Goal: Task Accomplishment & Management: Manage account settings

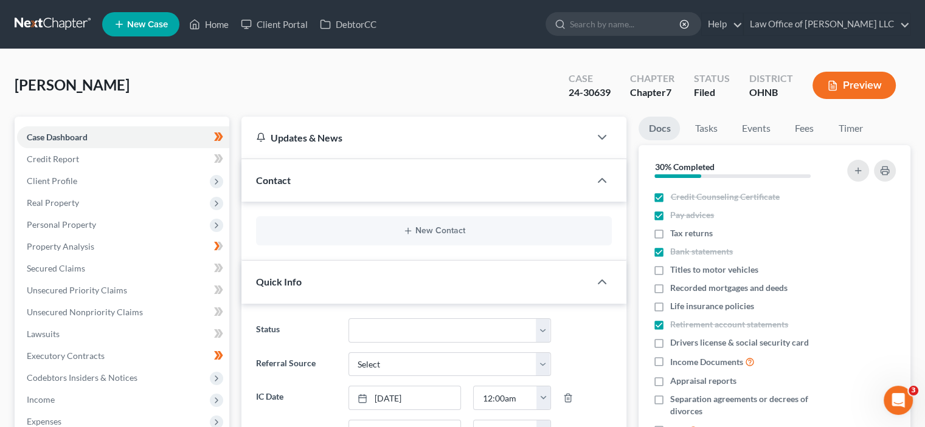
click at [65, 16] on link at bounding box center [54, 24] width 78 height 22
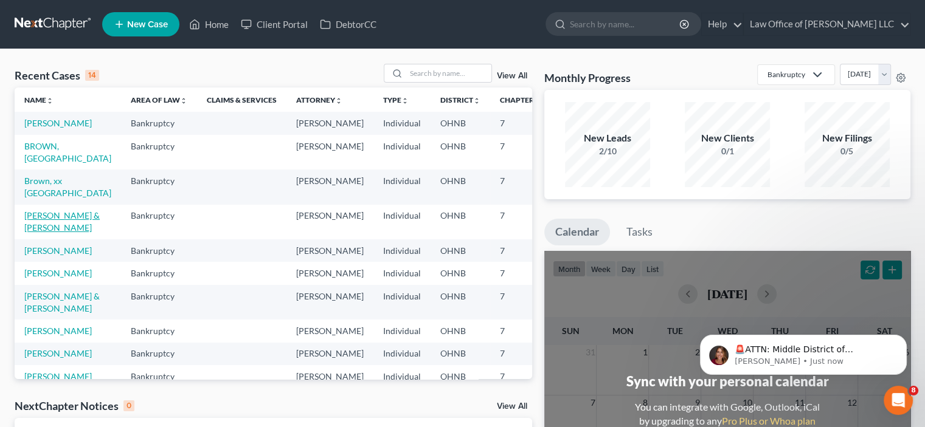
click at [47, 233] on link "[PERSON_NAME] & [PERSON_NAME]" at bounding box center [61, 221] width 75 height 22
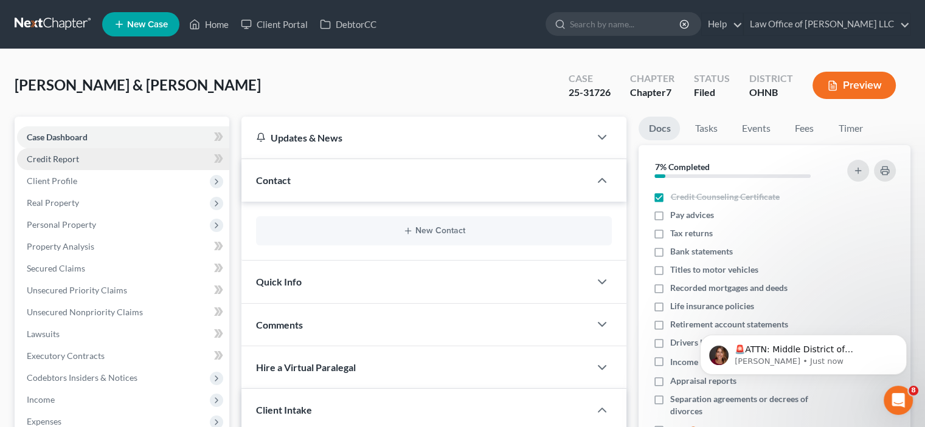
click at [66, 154] on span "Credit Report" at bounding box center [53, 159] width 52 height 10
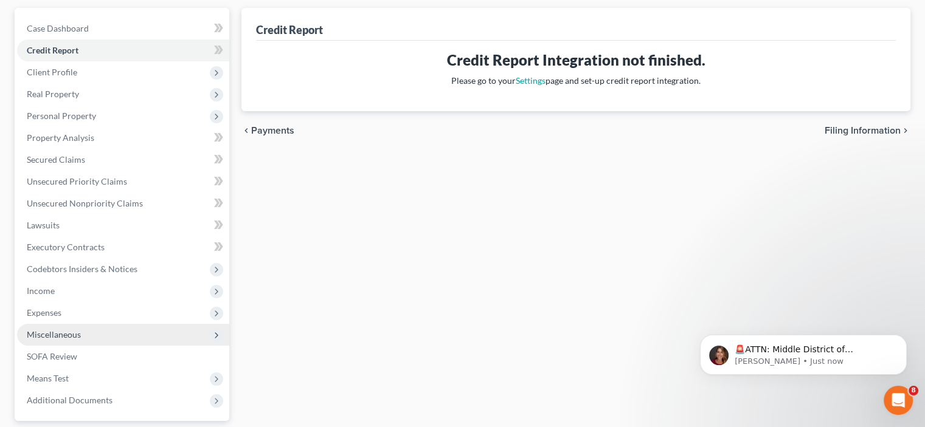
scroll to position [122, 0]
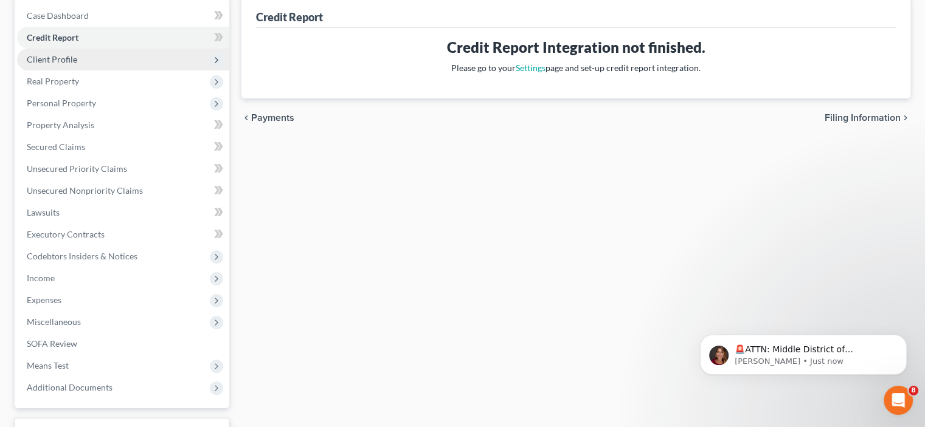
click at [39, 57] on span "Client Profile" at bounding box center [52, 59] width 50 height 10
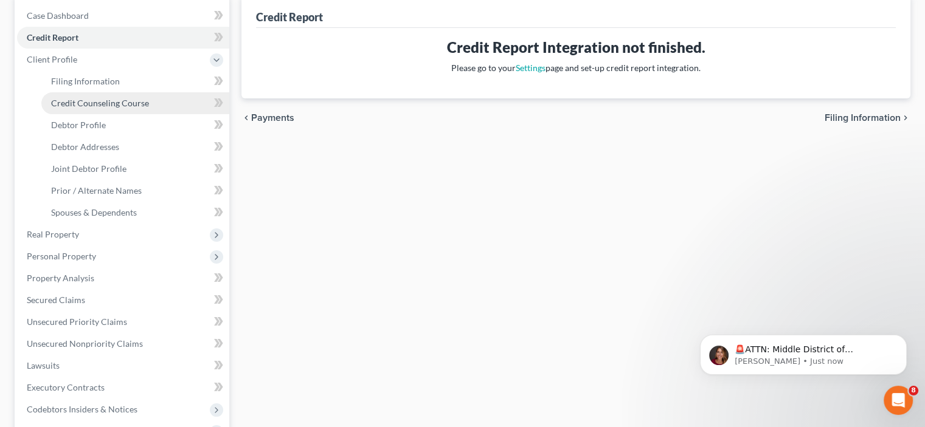
click at [85, 105] on span "Credit Counseling Course" at bounding box center [100, 103] width 98 height 10
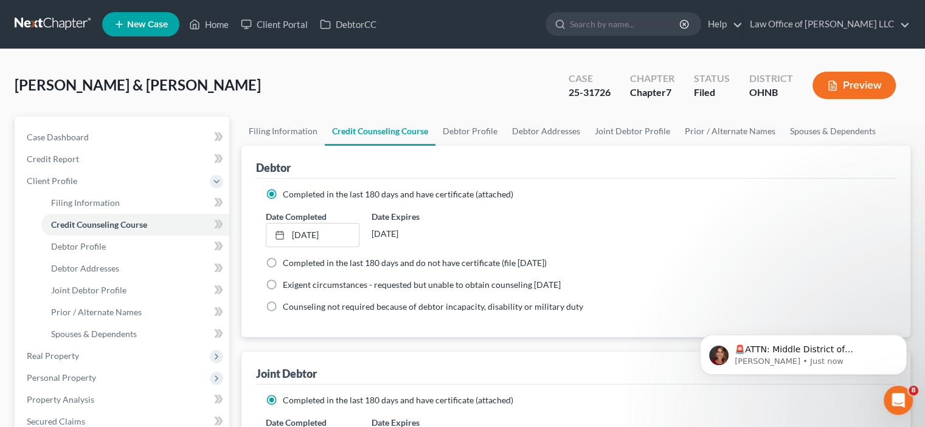
click at [846, 91] on button "Preview" at bounding box center [853, 85] width 83 height 27
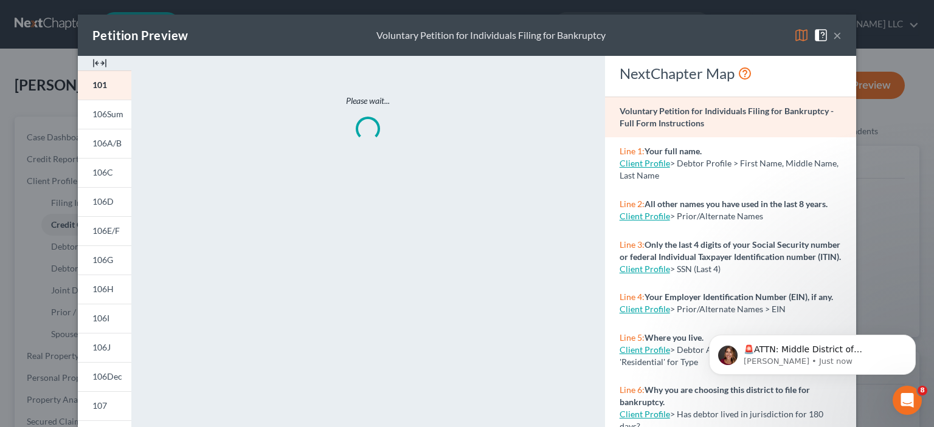
click at [835, 36] on button "×" at bounding box center [837, 35] width 9 height 15
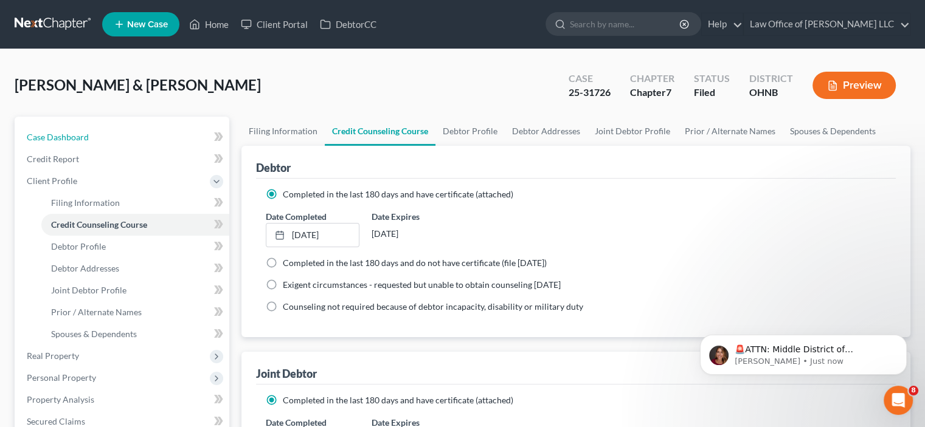
drag, startPoint x: 47, startPoint y: 131, endPoint x: 16, endPoint y: 165, distance: 46.0
click at [47, 131] on link "Case Dashboard" at bounding box center [123, 137] width 212 height 22
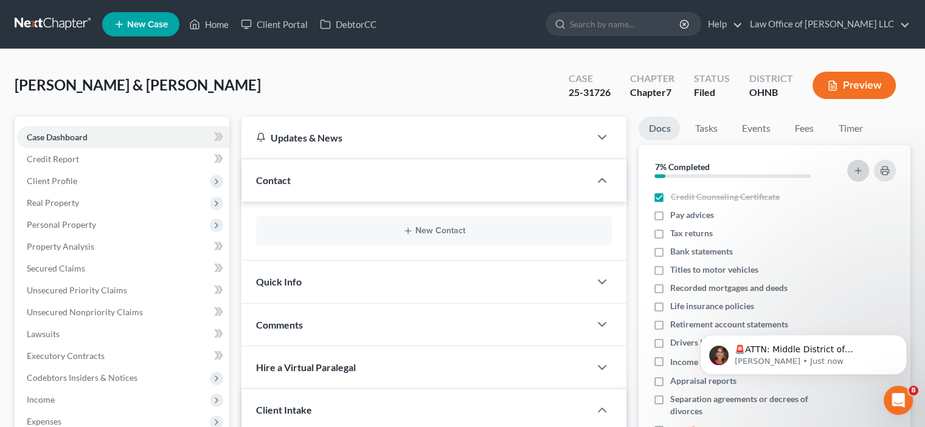
click at [852, 168] on button "button" at bounding box center [858, 171] width 22 height 22
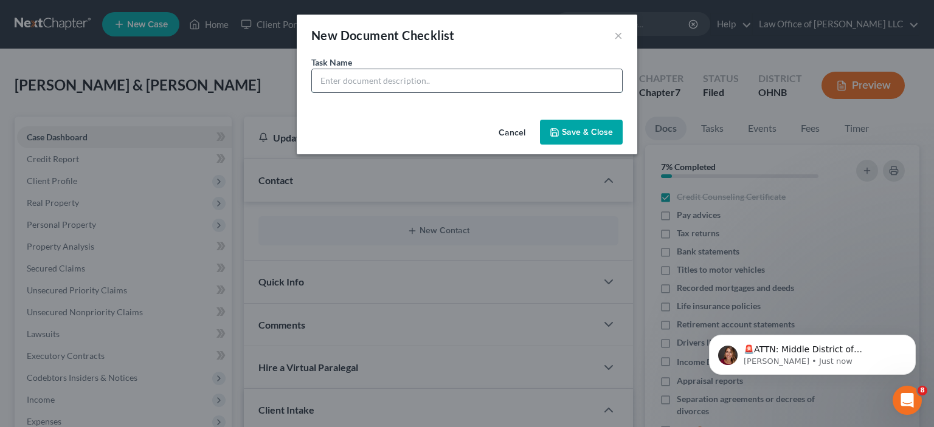
click at [420, 87] on input "text" at bounding box center [467, 80] width 310 height 23
drag, startPoint x: 530, startPoint y: 145, endPoint x: 542, endPoint y: 145, distance: 12.2
click at [531, 145] on div "Cancel Save & Close" at bounding box center [467, 135] width 340 height 40
drag, startPoint x: 621, startPoint y: 37, endPoint x: 788, endPoint y: 189, distance: 226.0
click at [621, 38] on button "×" at bounding box center [618, 35] width 9 height 15
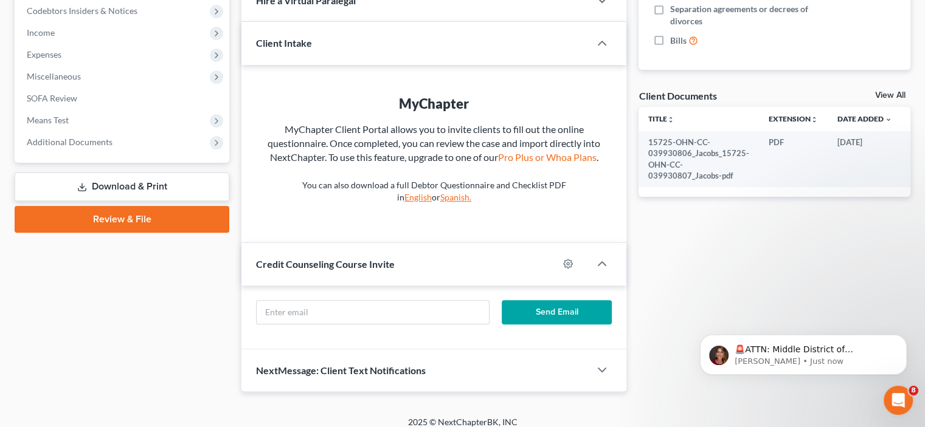
scroll to position [378, 0]
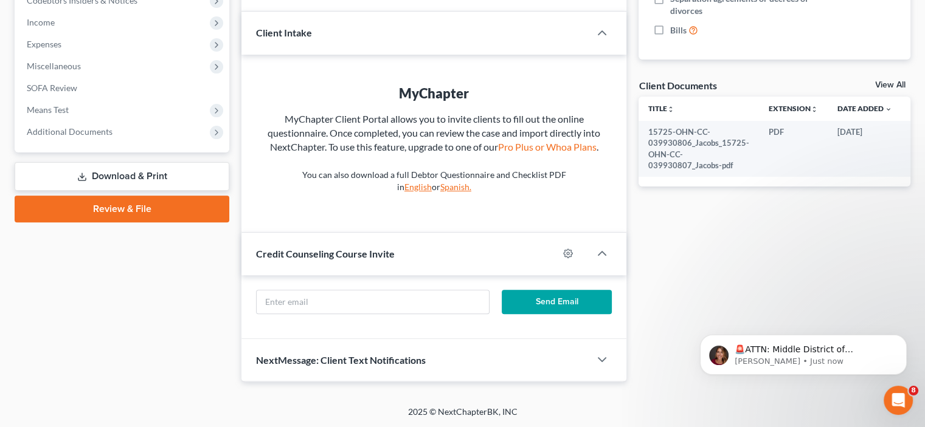
click at [889, 82] on link "View All" at bounding box center [890, 85] width 30 height 9
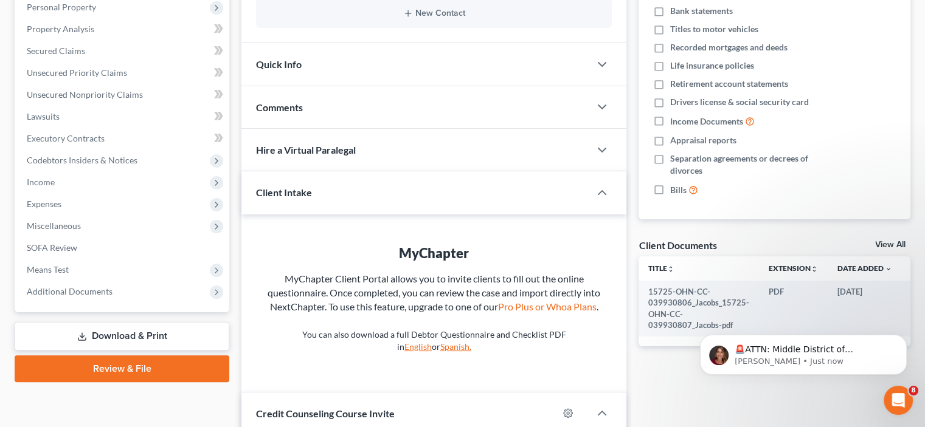
select select "5"
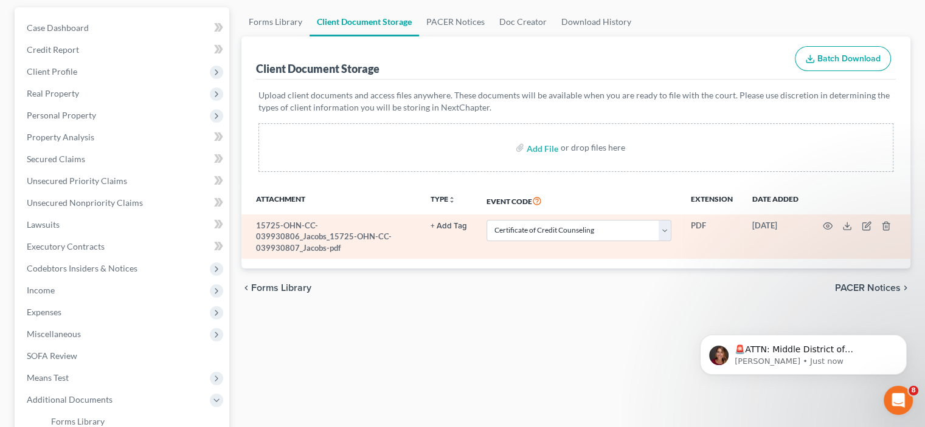
scroll to position [122, 0]
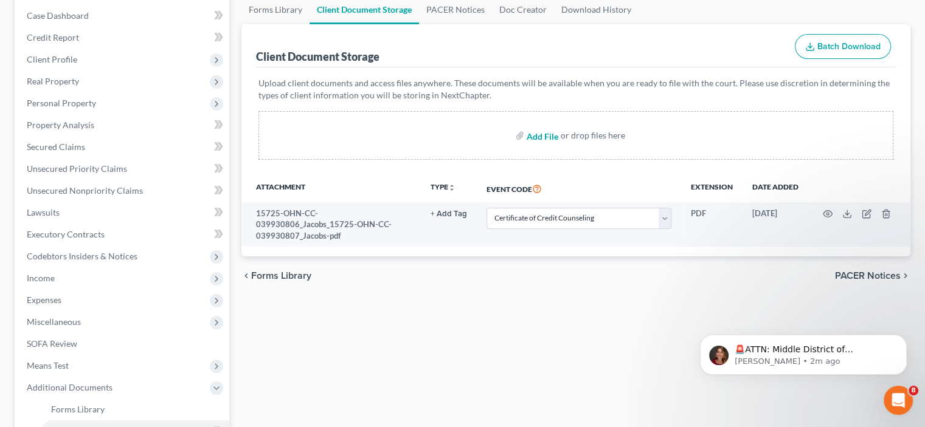
click at [546, 133] on input "file" at bounding box center [541, 136] width 29 height 22
type input "C:\fakepath\14912-OHN-DE-040086064_Jacobs_14912-OHN-DE-040086065_Jacobs.pdf"
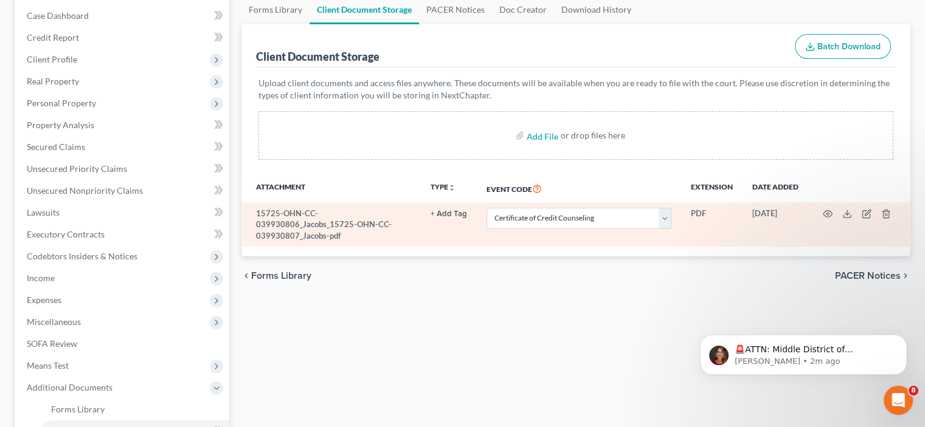
select select "5"
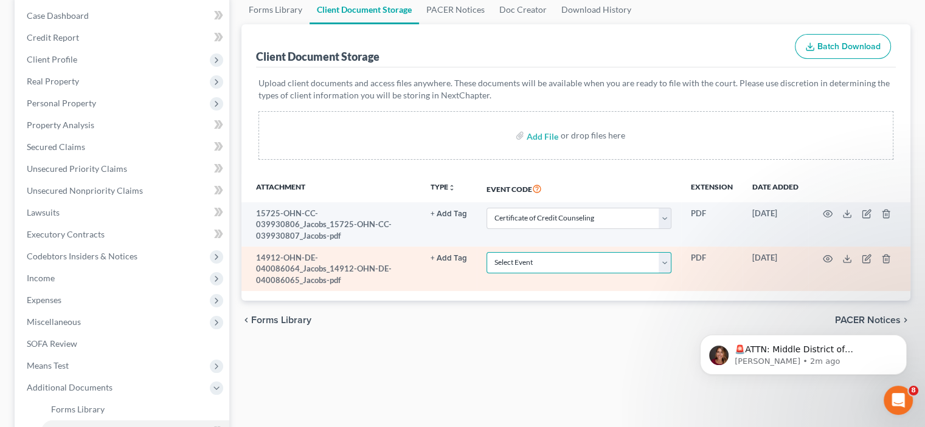
click at [528, 264] on select "Select Event 20 Largest Unsecured Creditors Amended List of Creditors (Fee) Ame…" at bounding box center [578, 262] width 185 height 21
select select "5"
click at [486, 252] on select "Select Event 20 Largest Unsecured Creditors Amended List of Creditors (Fee) Ame…" at bounding box center [578, 262] width 185 height 21
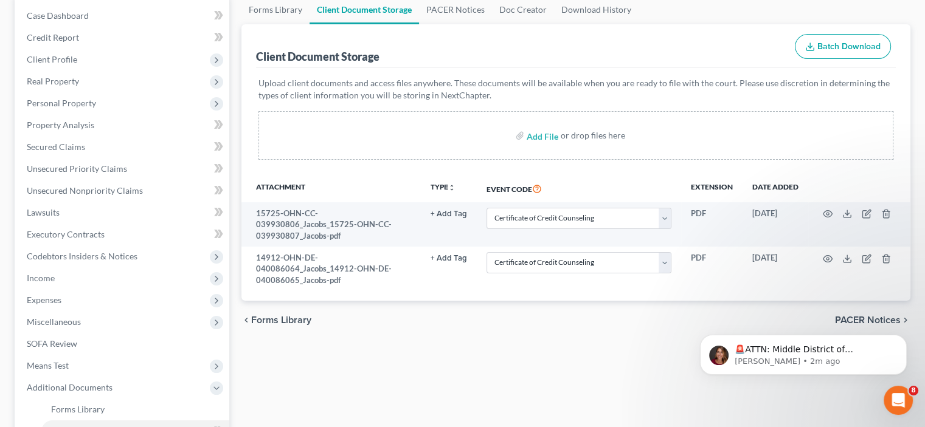
click at [629, 327] on div "chevron_left Forms Library PACER Notices chevron_right" at bounding box center [575, 320] width 669 height 39
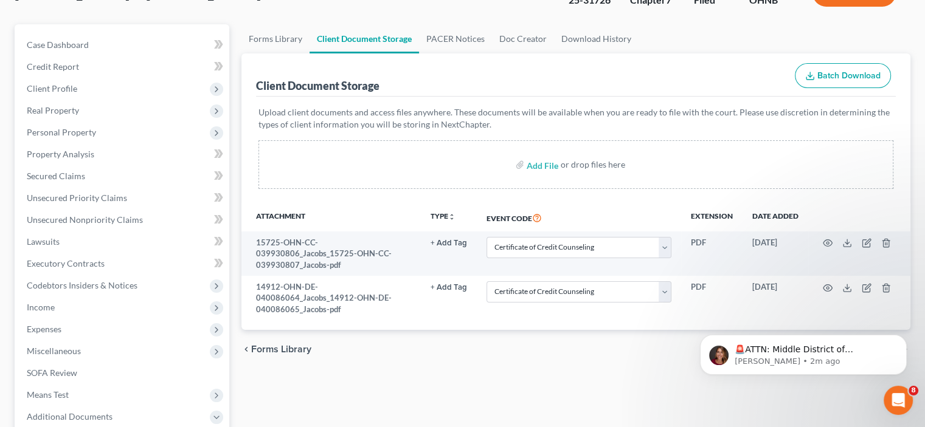
scroll to position [0, 0]
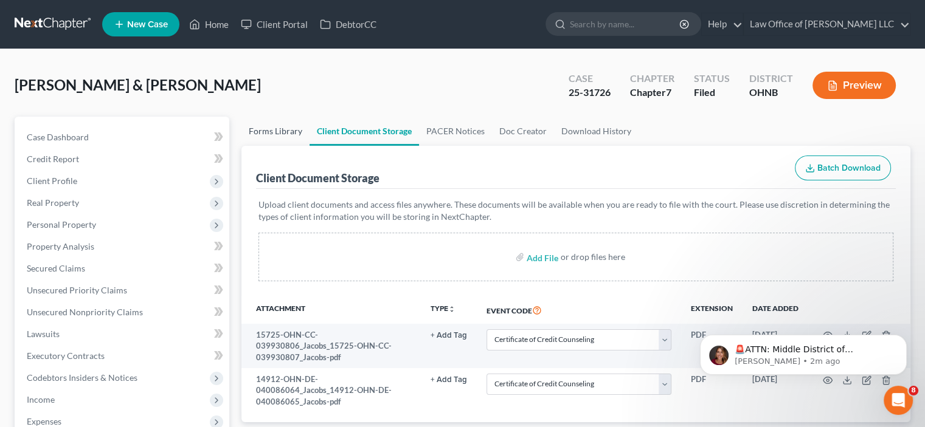
click at [280, 136] on link "Forms Library" at bounding box center [275, 131] width 68 height 29
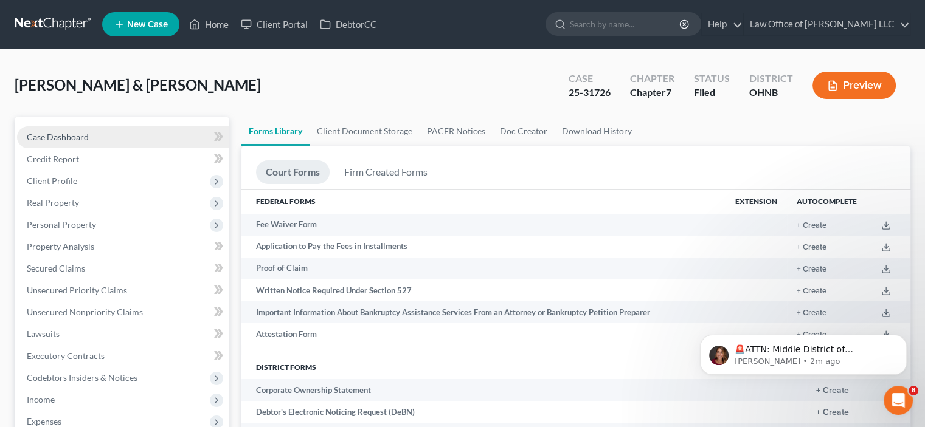
click at [85, 137] on span "Case Dashboard" at bounding box center [58, 137] width 62 height 10
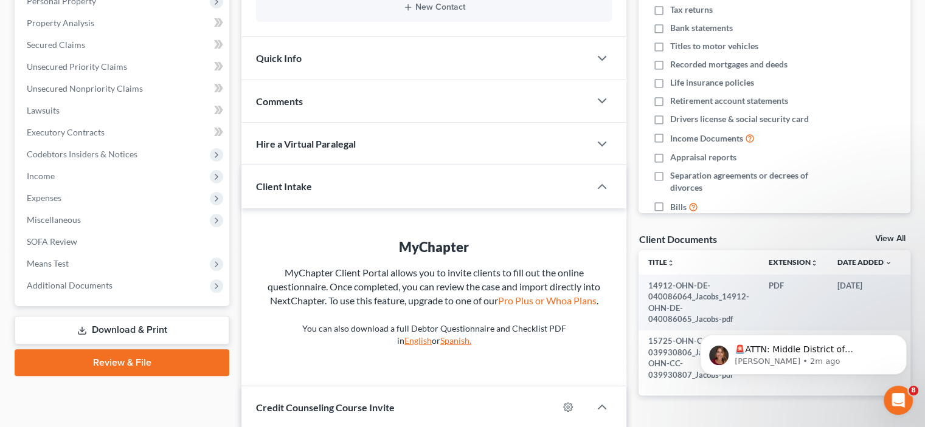
scroll to position [61, 0]
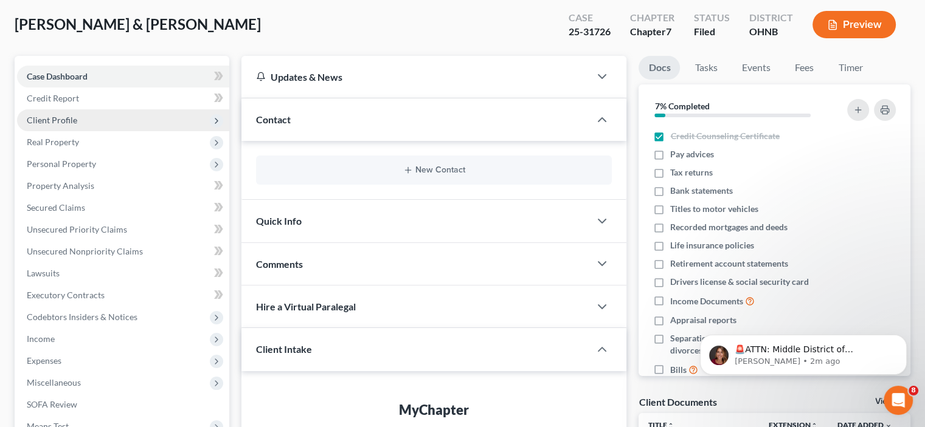
click at [58, 119] on span "Client Profile" at bounding box center [52, 120] width 50 height 10
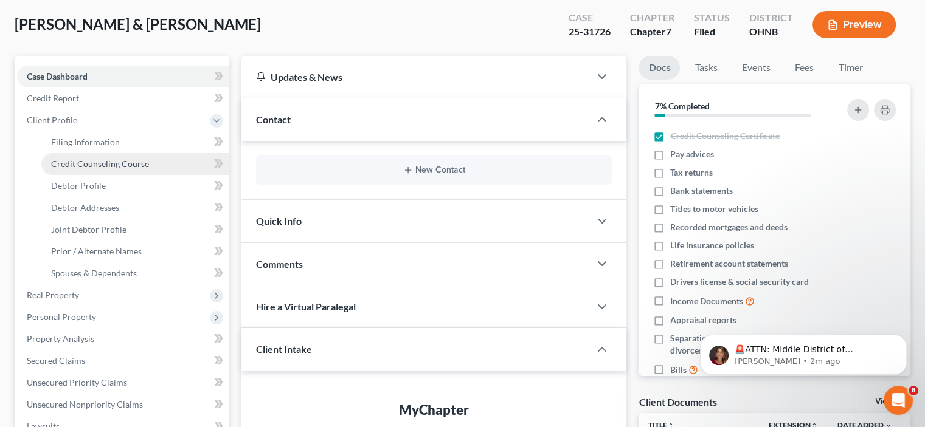
click at [107, 162] on span "Credit Counseling Course" at bounding box center [100, 164] width 98 height 10
